Goal: Unclear: Browse casually

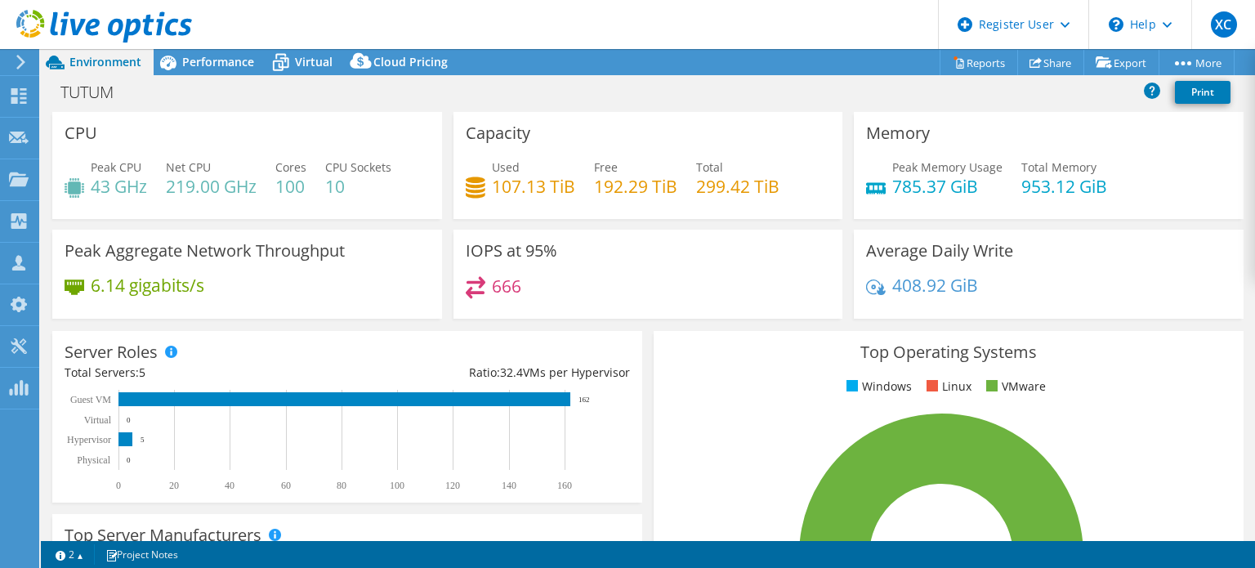
select select "USD"
